Goal: Task Accomplishment & Management: Complete application form

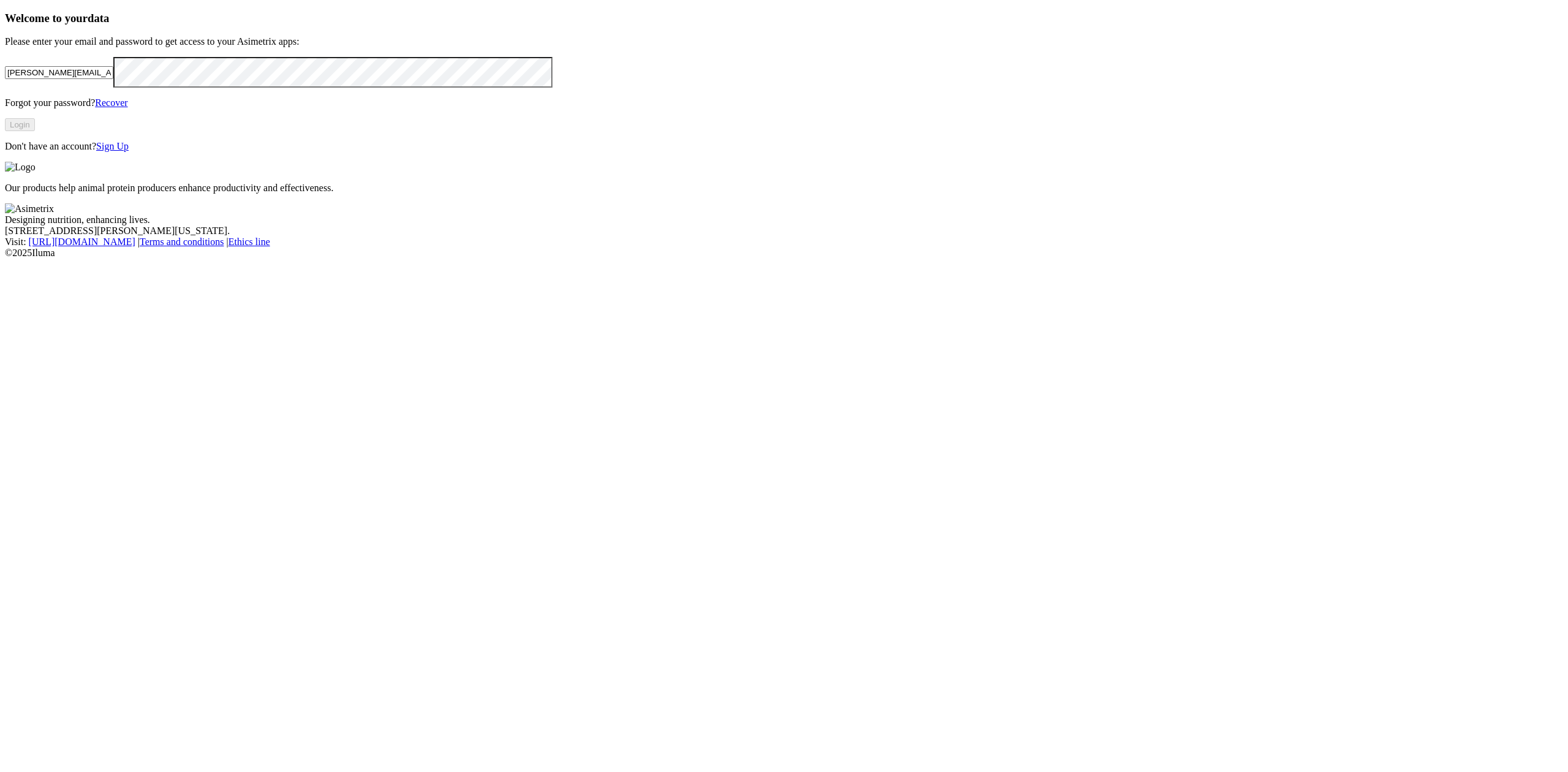
click at [128, 151] on link "Sign Up" at bounding box center [112, 146] width 32 height 11
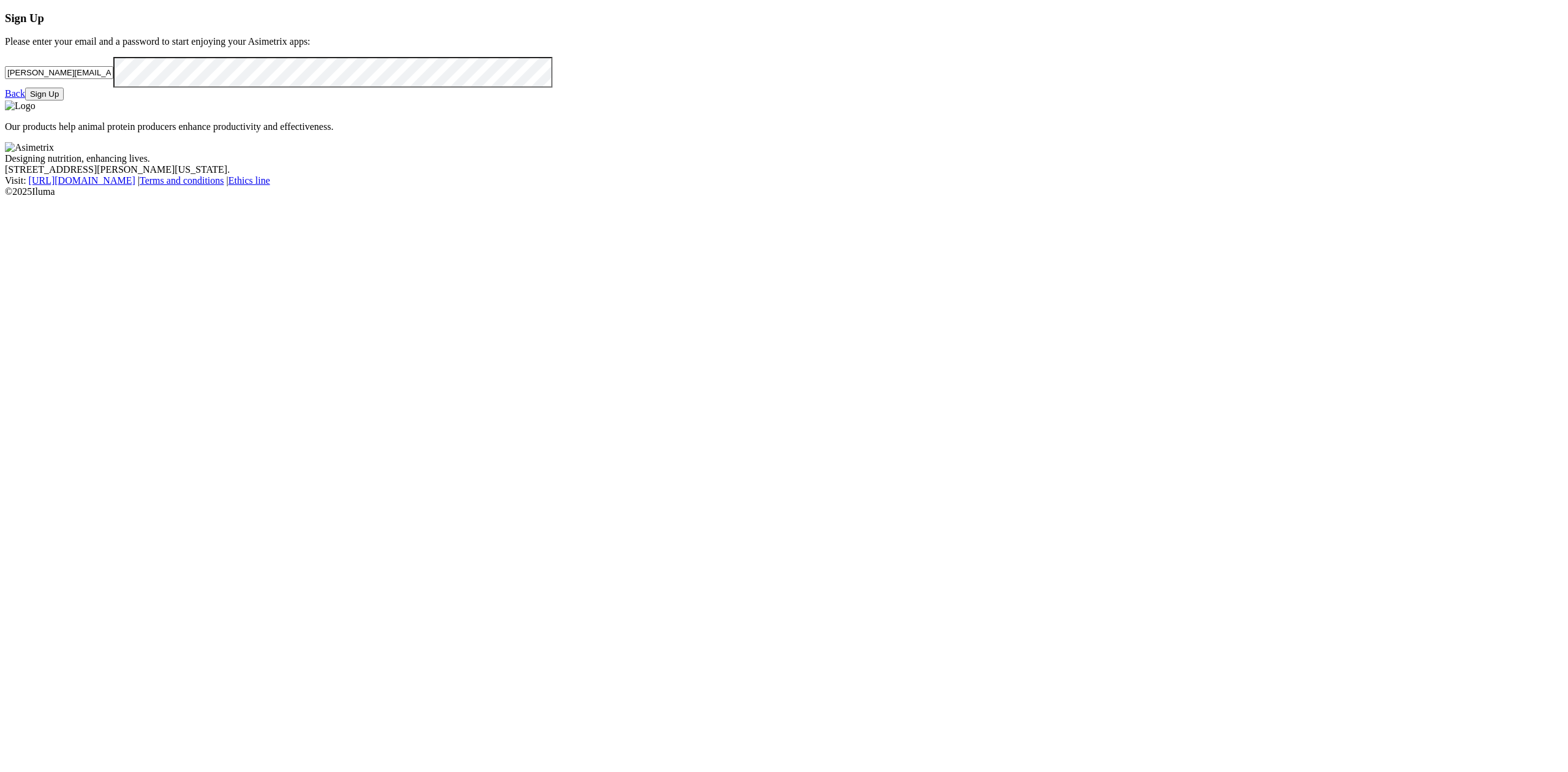
drag, startPoint x: 349, startPoint y: 228, endPoint x: -124, endPoint y: 204, distance: 473.6
click at [0, 202] on html "Sign Up Please enter your email and a password to start enjoying your Asimetrix…" at bounding box center [784, 101] width 1568 height 202
drag, startPoint x: 230, startPoint y: 216, endPoint x: 15, endPoint y: 216, distance: 215.0
click at [15, 100] on div "Sign Up Please enter your email and a password to start enjoying your Asimetrix…" at bounding box center [784, 56] width 1558 height 89
paste input "[EMAIL_ADDRESS][DOMAIN_NAME]"
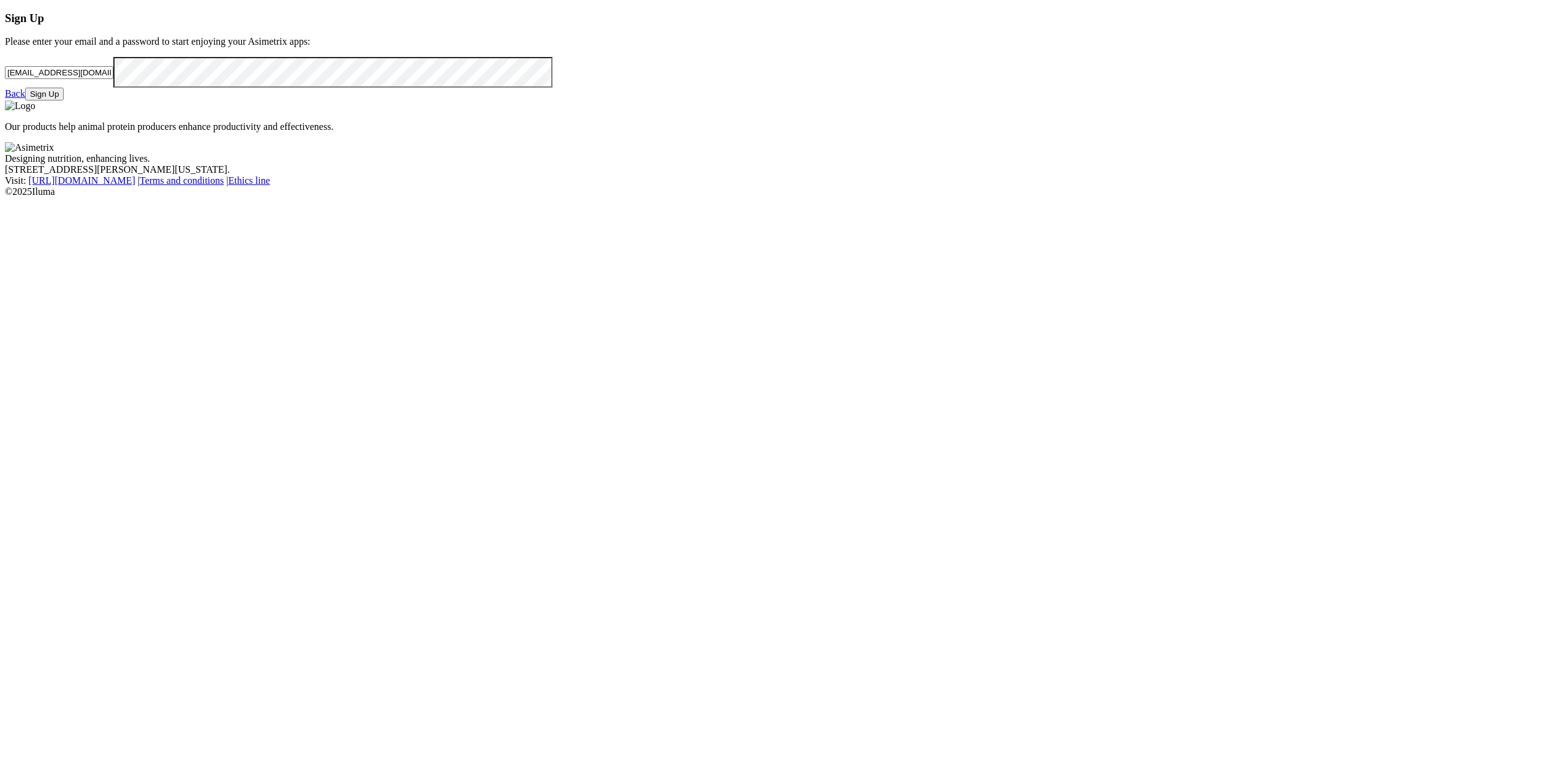
click at [103, 79] on input "[EMAIL_ADDRESS][DOMAIN_NAME]" at bounding box center [59, 72] width 108 height 13
type input "[EMAIL_ADDRESS][DOMAIN_NAME]"
click at [0, 202] on html "Sign Up Please enter your email and a password to start enjoying your Asimetrix…" at bounding box center [784, 101] width 1568 height 202
click at [608, 100] on div "Sign Up Please enter your email and a password to start enjoying your Asimetrix…" at bounding box center [784, 56] width 1558 height 89
click at [0, 202] on html "Sign Up Please enter your email and a password to start enjoying your Asimetrix…" at bounding box center [784, 101] width 1568 height 202
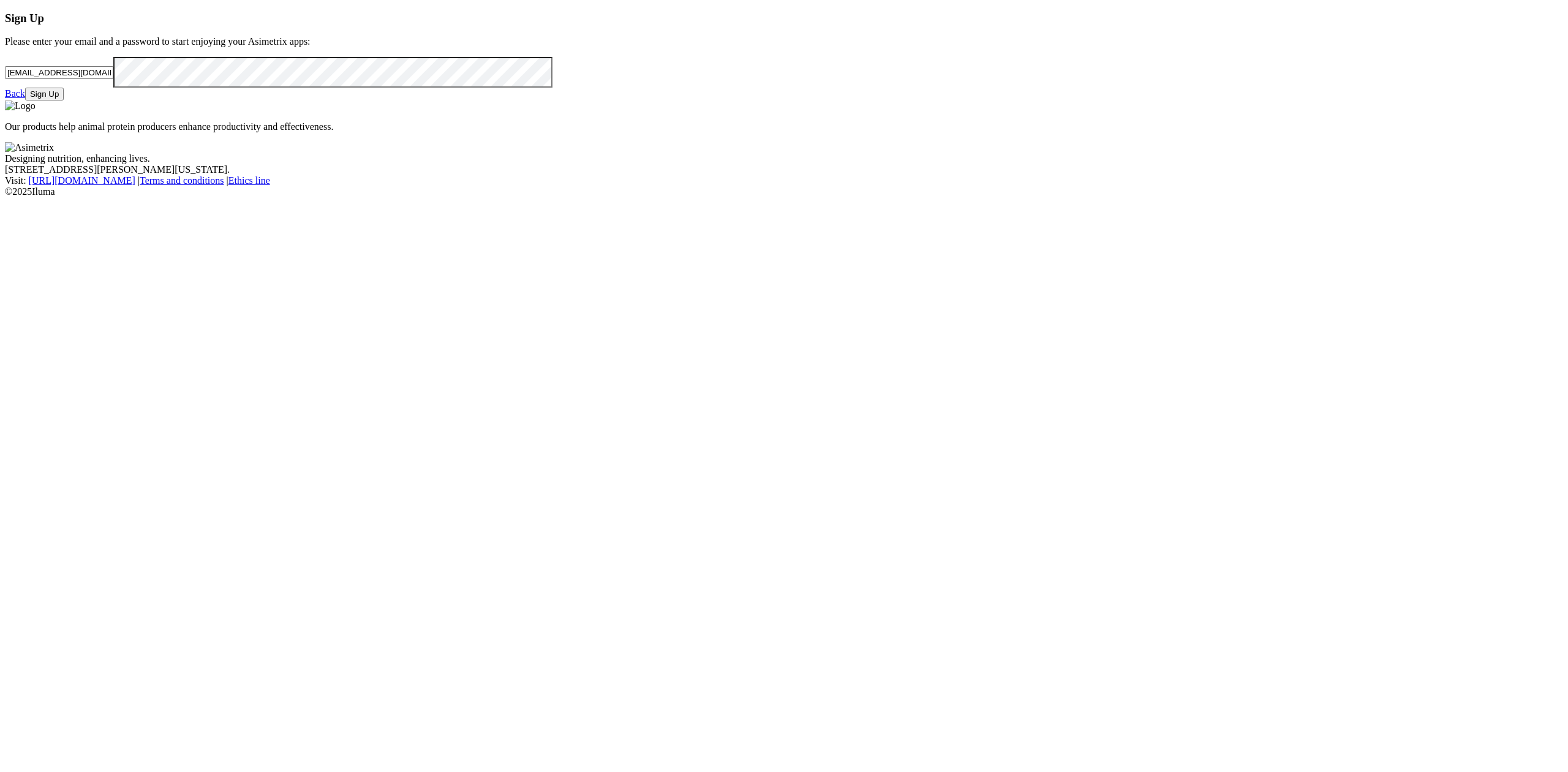
click at [466, 100] on div "Sign Up Please enter your email and a password to start enjoying your Asimetrix…" at bounding box center [784, 56] width 1558 height 89
click at [64, 100] on button "Sign Up" at bounding box center [44, 94] width 39 height 13
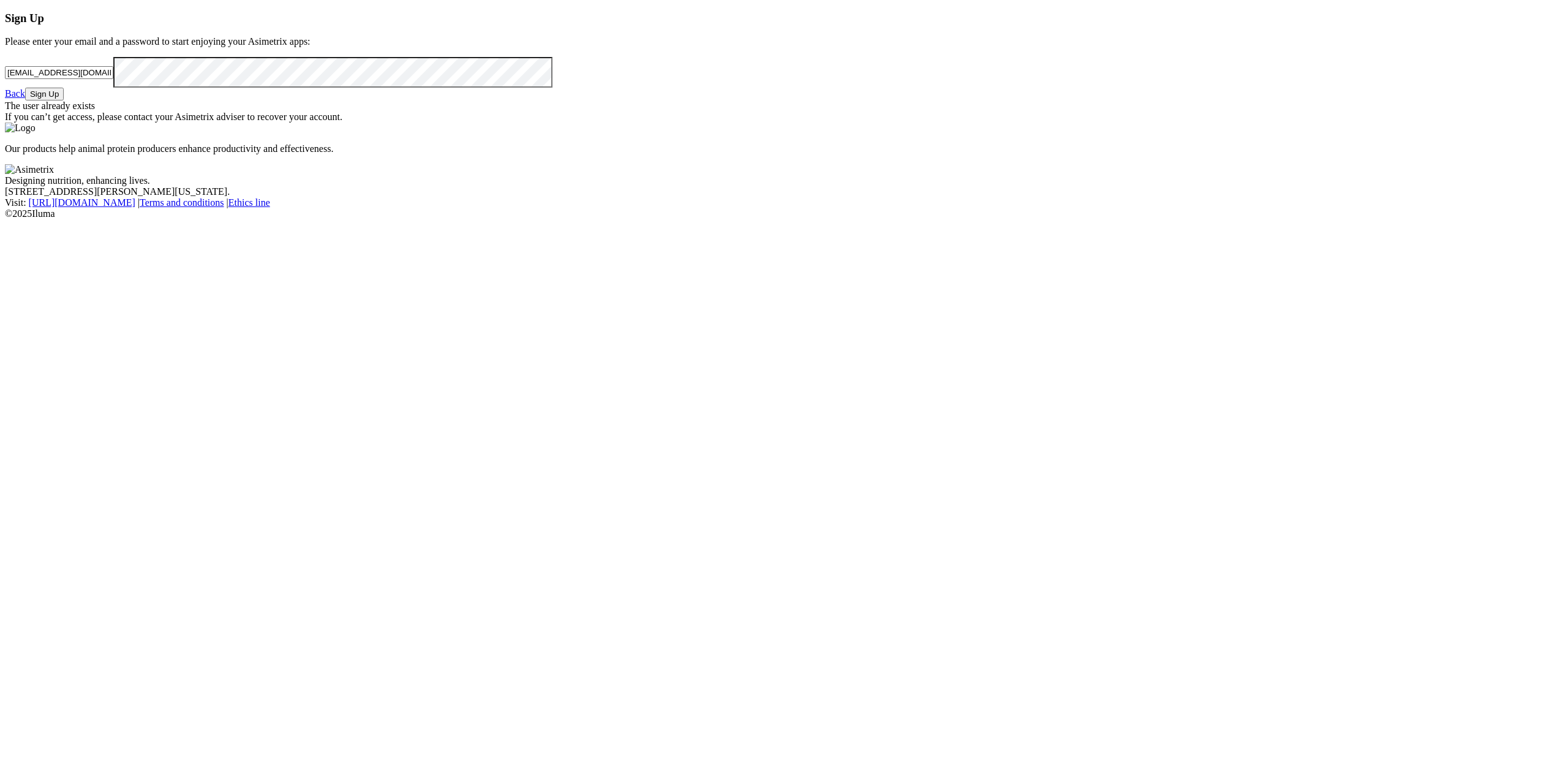
drag, startPoint x: 358, startPoint y: 209, endPoint x: 349, endPoint y: 215, distance: 10.8
drag, startPoint x: 367, startPoint y: 199, endPoint x: 370, endPoint y: 222, distance: 23.2
click at [367, 123] on div "Inscribirse Por favor, introduce tu email y una contraseña para empezar a disfr…" at bounding box center [784, 67] width 1558 height 111
click at [113, 79] on input "[EMAIL_ADDRESS][DOMAIN_NAME]" at bounding box center [59, 72] width 108 height 13
drag, startPoint x: 369, startPoint y: 225, endPoint x: -181, endPoint y: 216, distance: 550.1
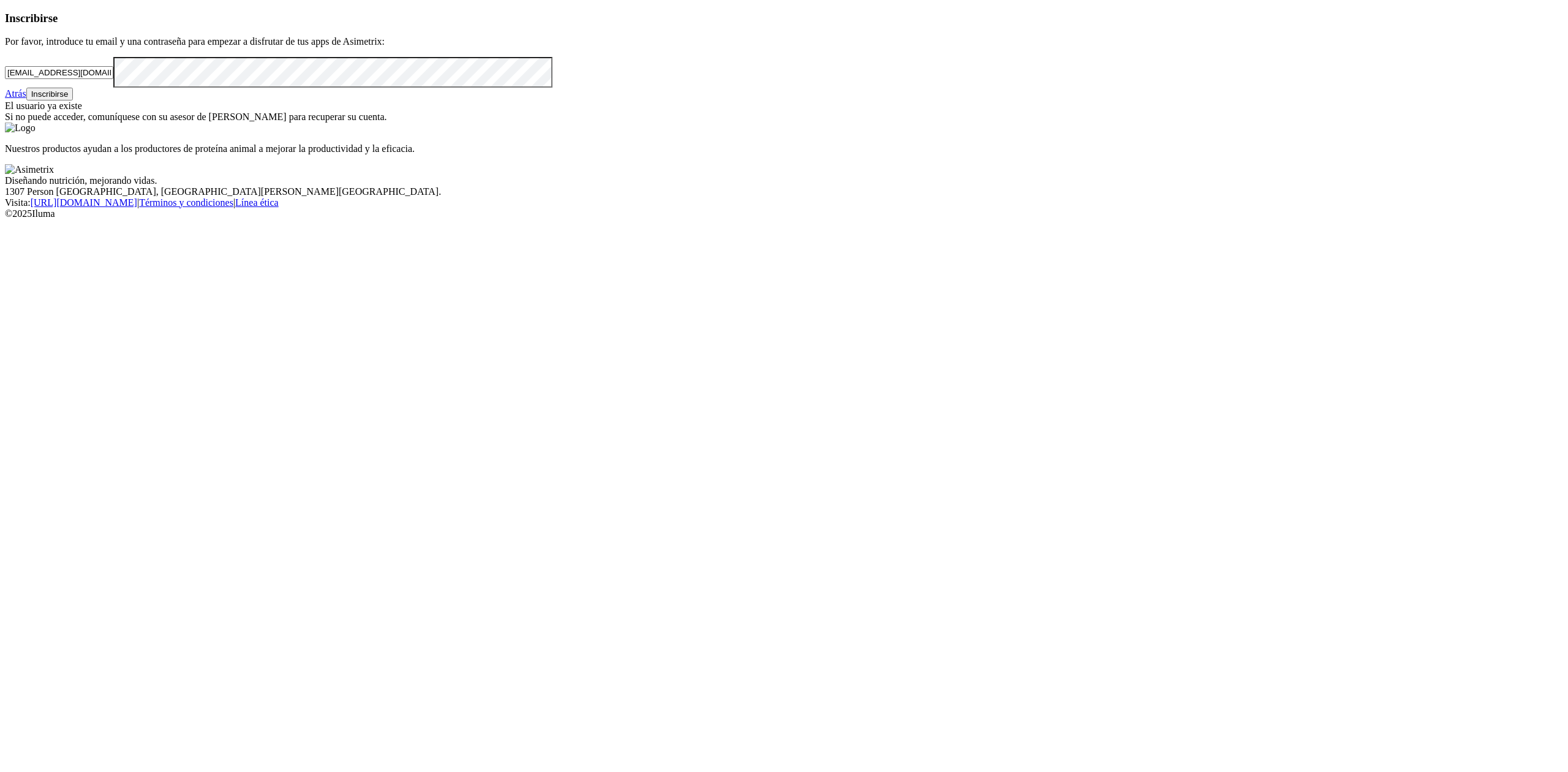
click at [0, 216] on html "Inscribirse Por favor, introduce tu email y una contraseña para empezar a disfr…" at bounding box center [784, 112] width 1568 height 225
paste input "[EMAIL_ADDRESS][DOMAIN_NAME]"
click at [102, 79] on input "[EMAIL_ADDRESS][DOMAIN_NAME]" at bounding box center [59, 72] width 108 height 13
type input "[EMAIL_ADDRESS][DOMAIN_NAME]"
click at [69, 98] on font "Inscribirse" at bounding box center [50, 94] width 37 height 9
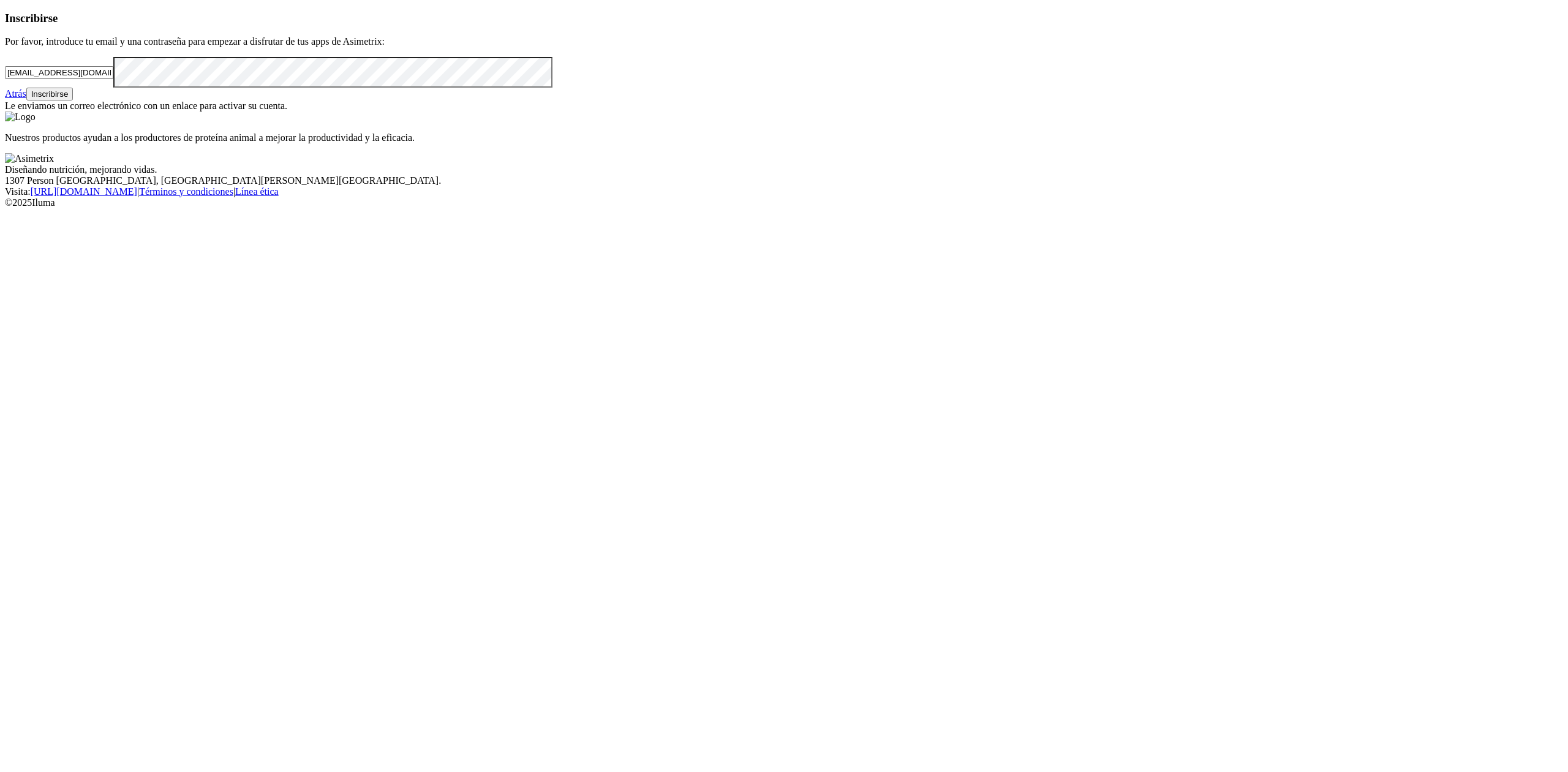
click at [27, 98] on font "Atrás" at bounding box center [16, 93] width 22 height 11
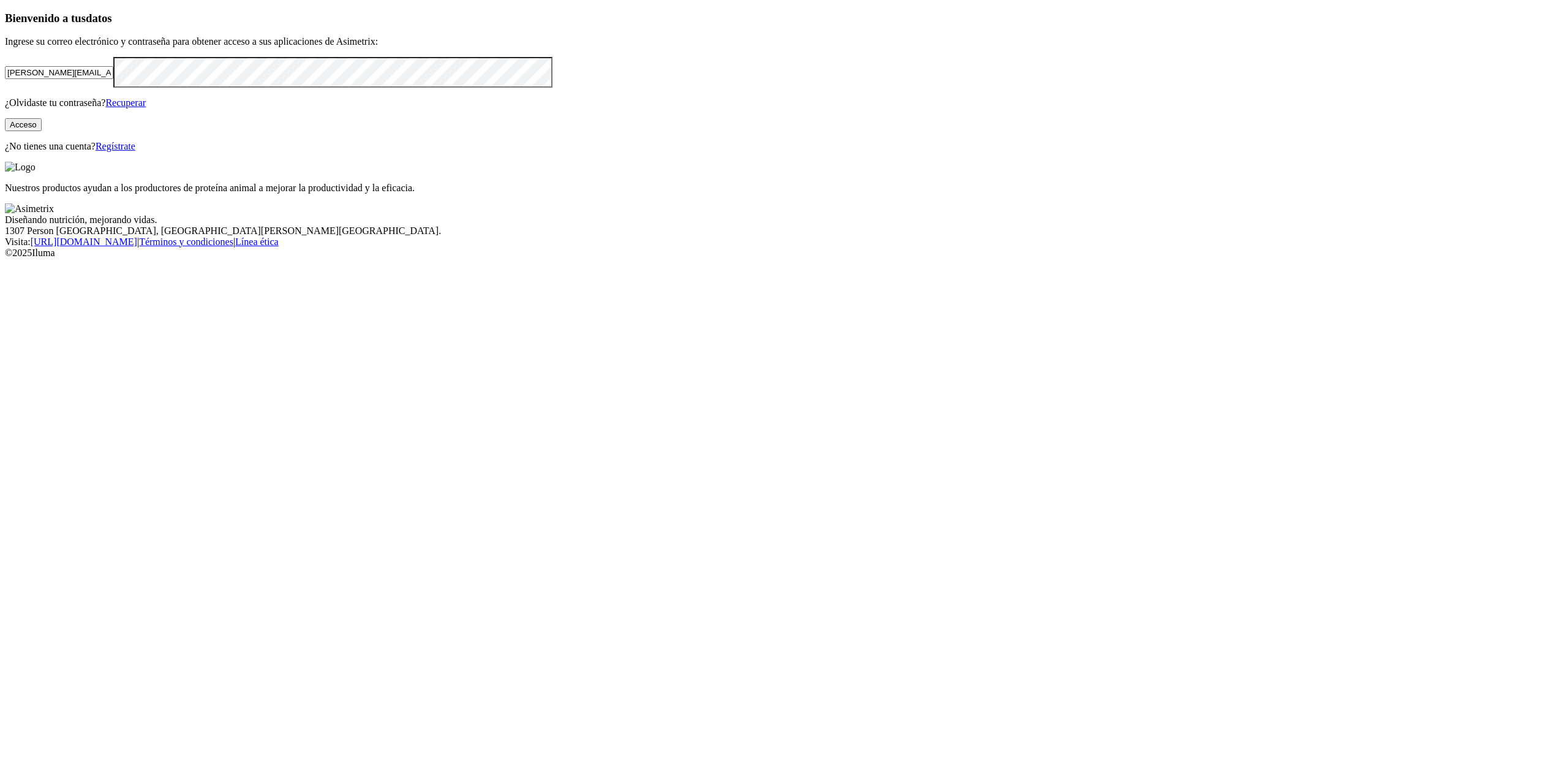
click at [37, 129] on font "Acceso" at bounding box center [24, 124] width 27 height 9
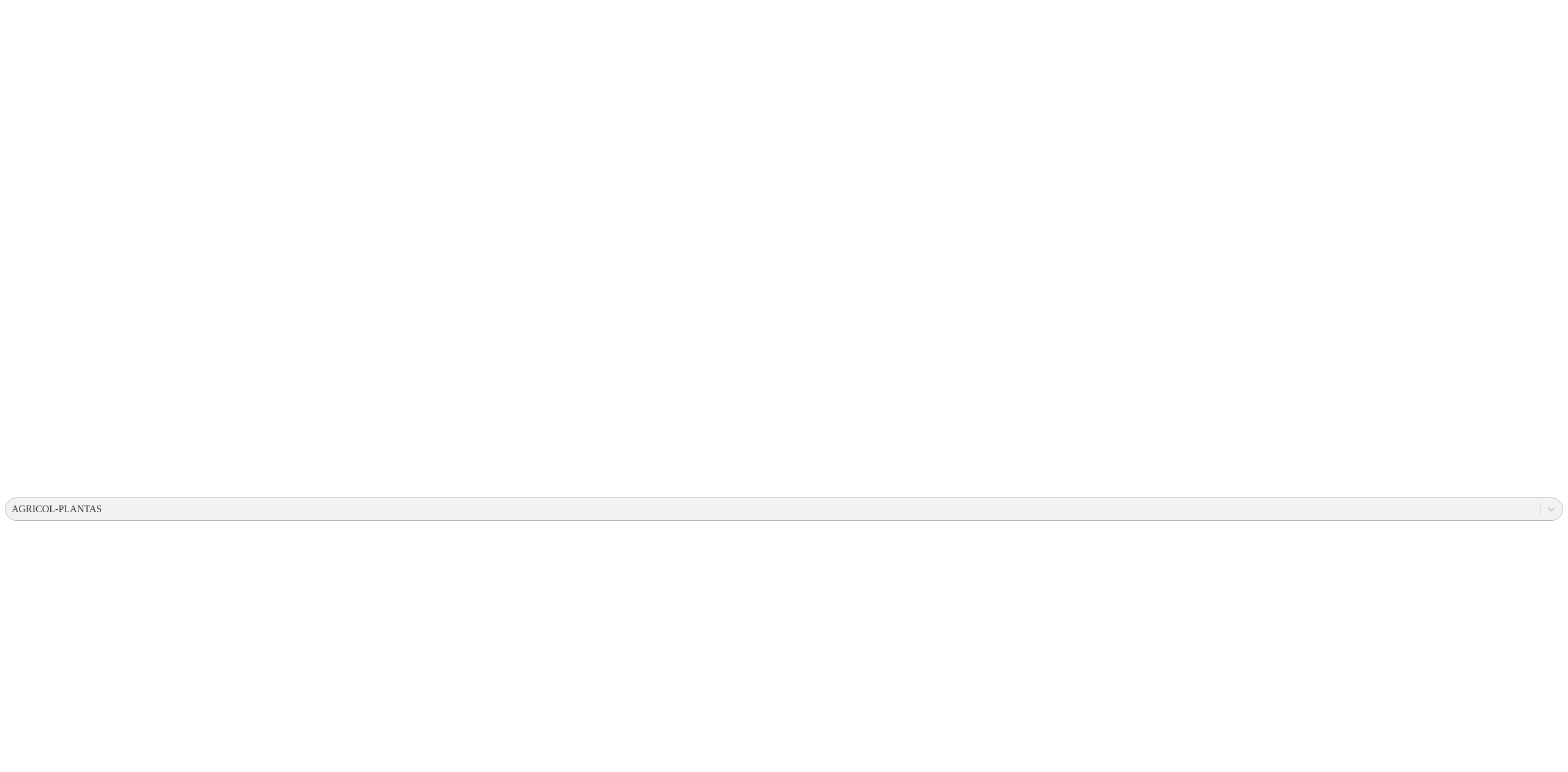
click at [1303, 500] on div "AGRICOL-PLANTAS" at bounding box center [773, 509] width 1534 height 19
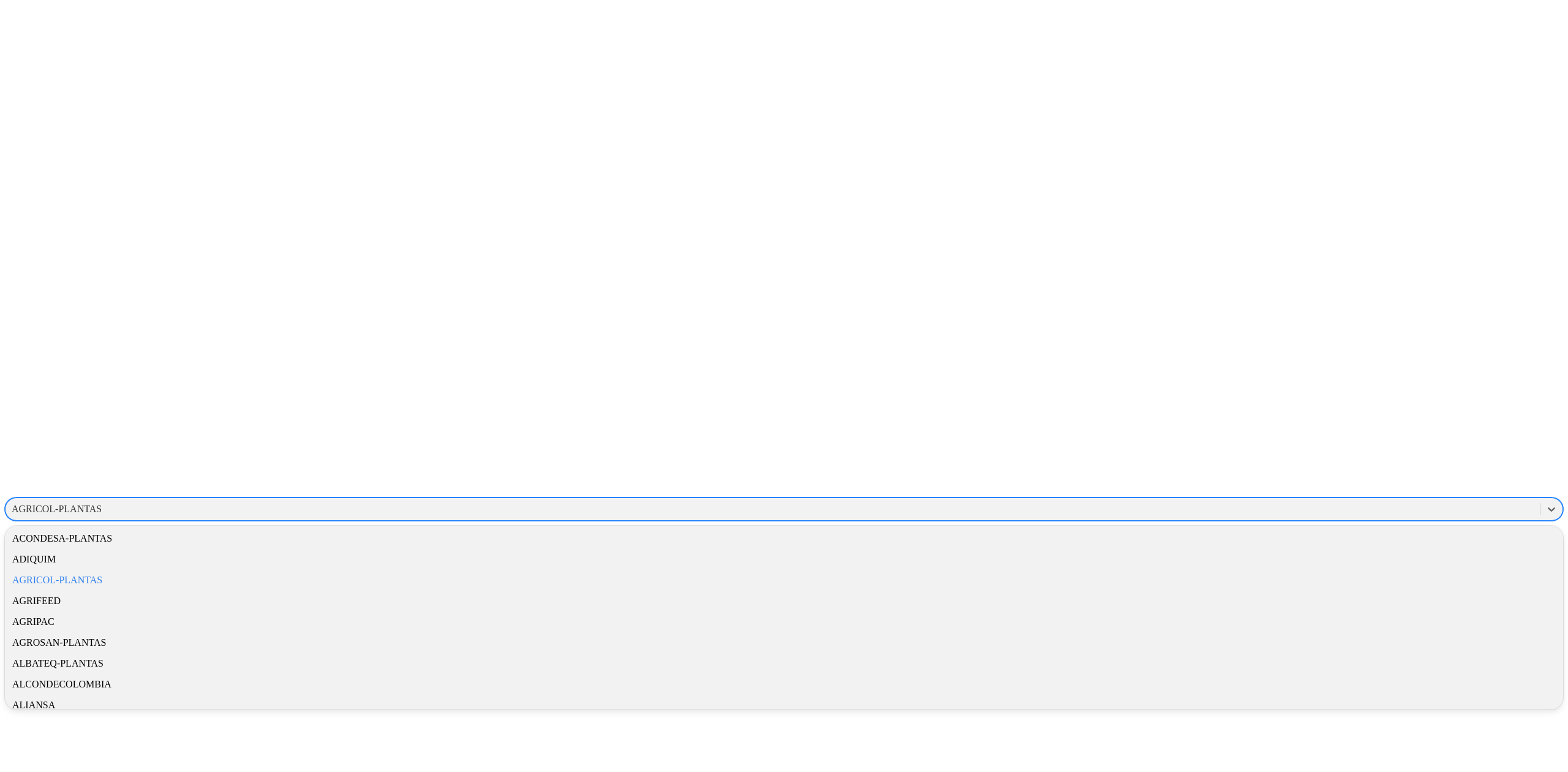
click at [1303, 500] on div "AGRICOL-PLANTAS" at bounding box center [773, 509] width 1534 height 19
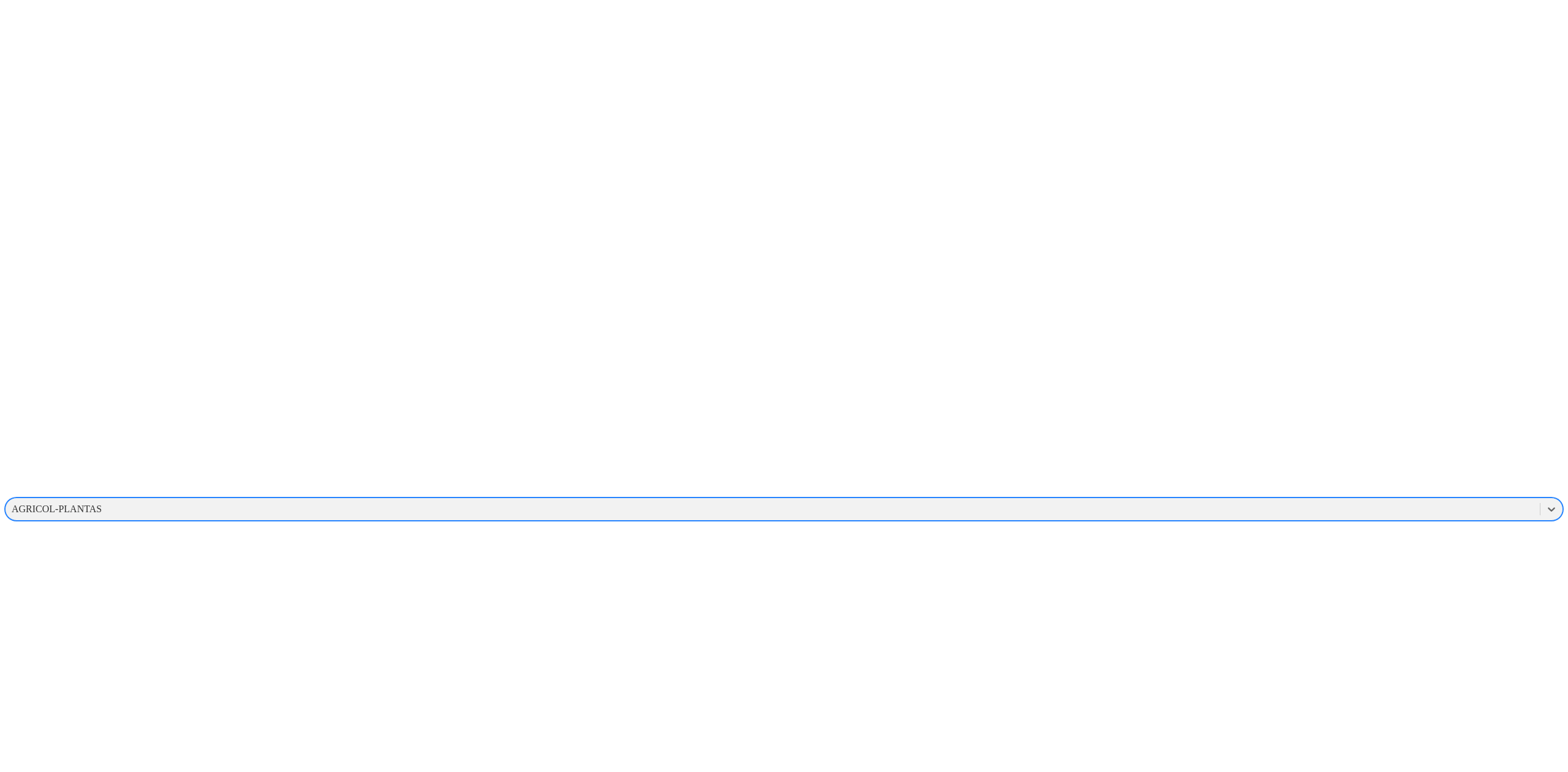
click at [1303, 500] on div "AGRICOL-PLANTAS" at bounding box center [773, 509] width 1534 height 19
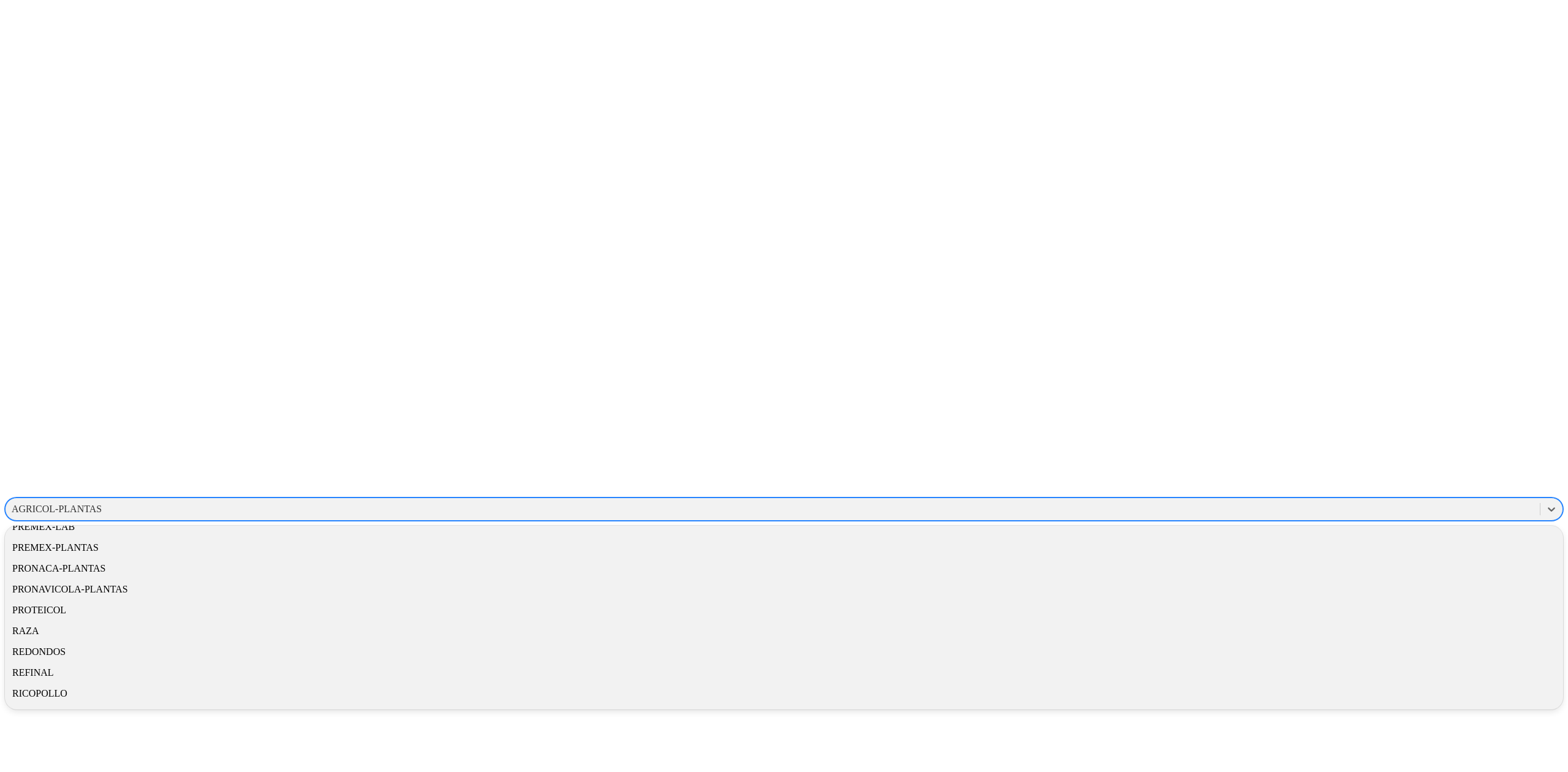
scroll to position [1004, 0]
click at [1381, 441] on div "NUTRINOR" at bounding box center [784, 451] width 1558 height 21
